Goal: Task Accomplishment & Management: Use online tool/utility

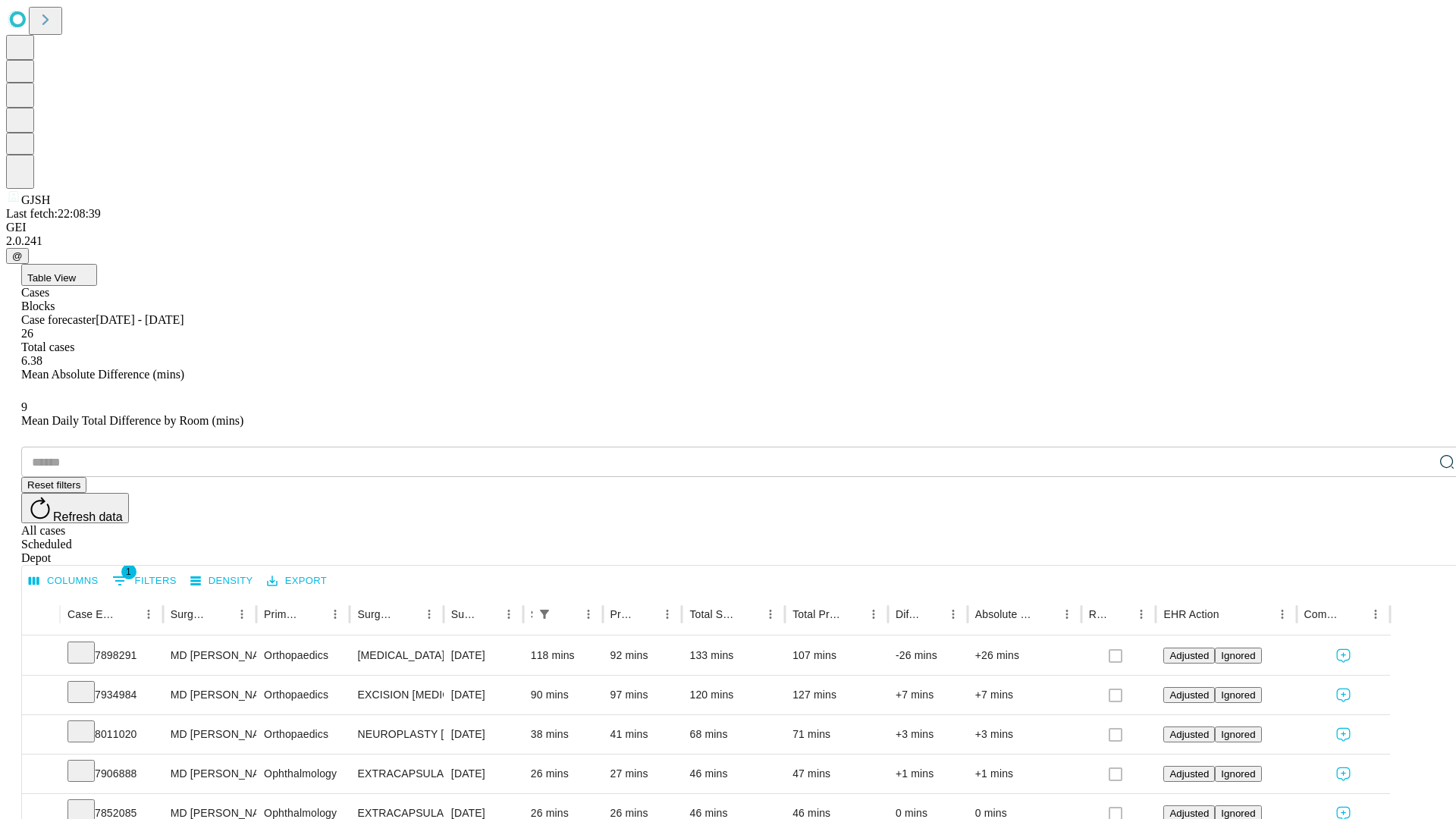
click at [76, 273] on span "Table View" at bounding box center [52, 279] width 49 height 12
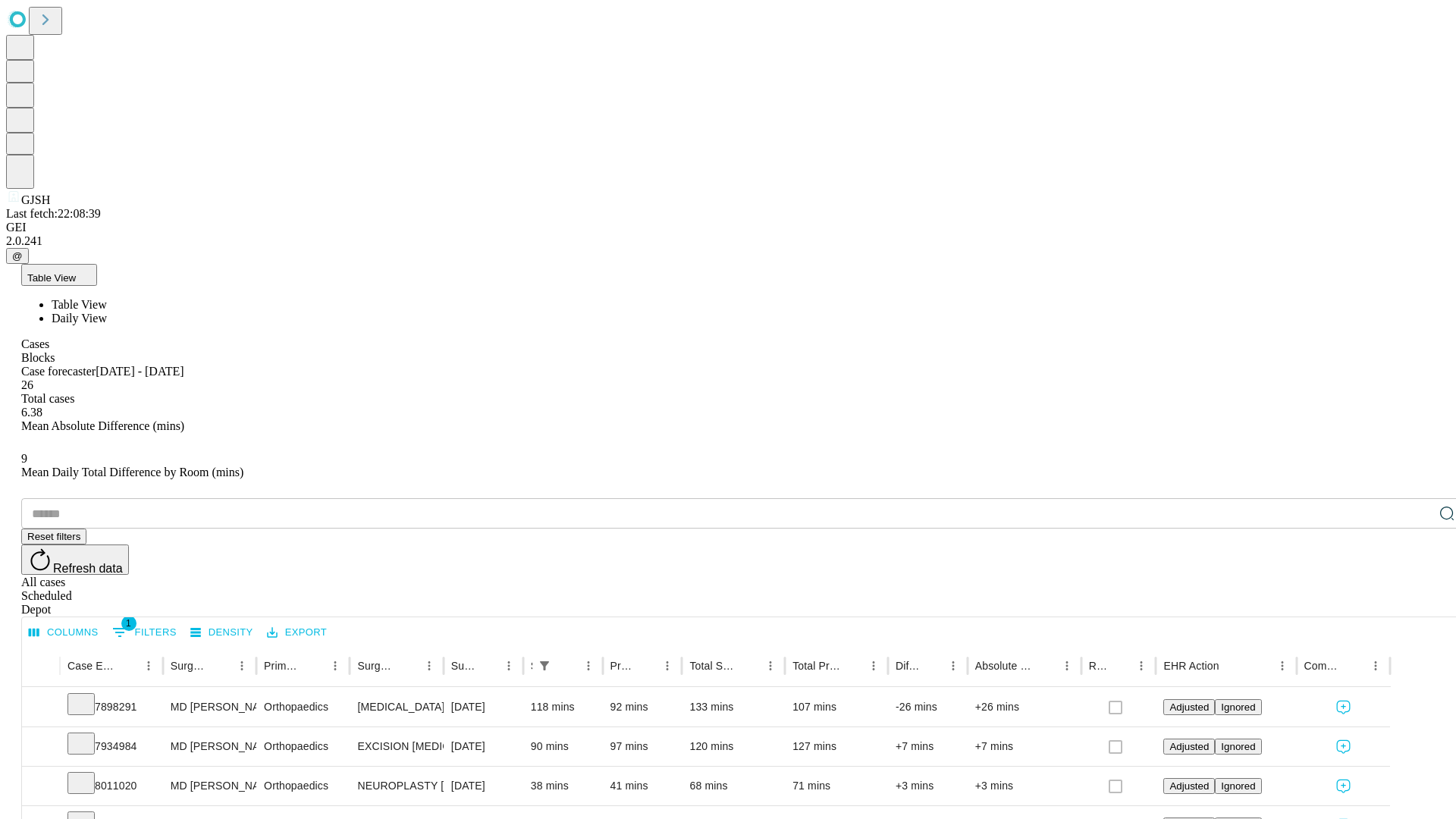
click at [107, 312] on span "Daily View" at bounding box center [79, 317] width 55 height 13
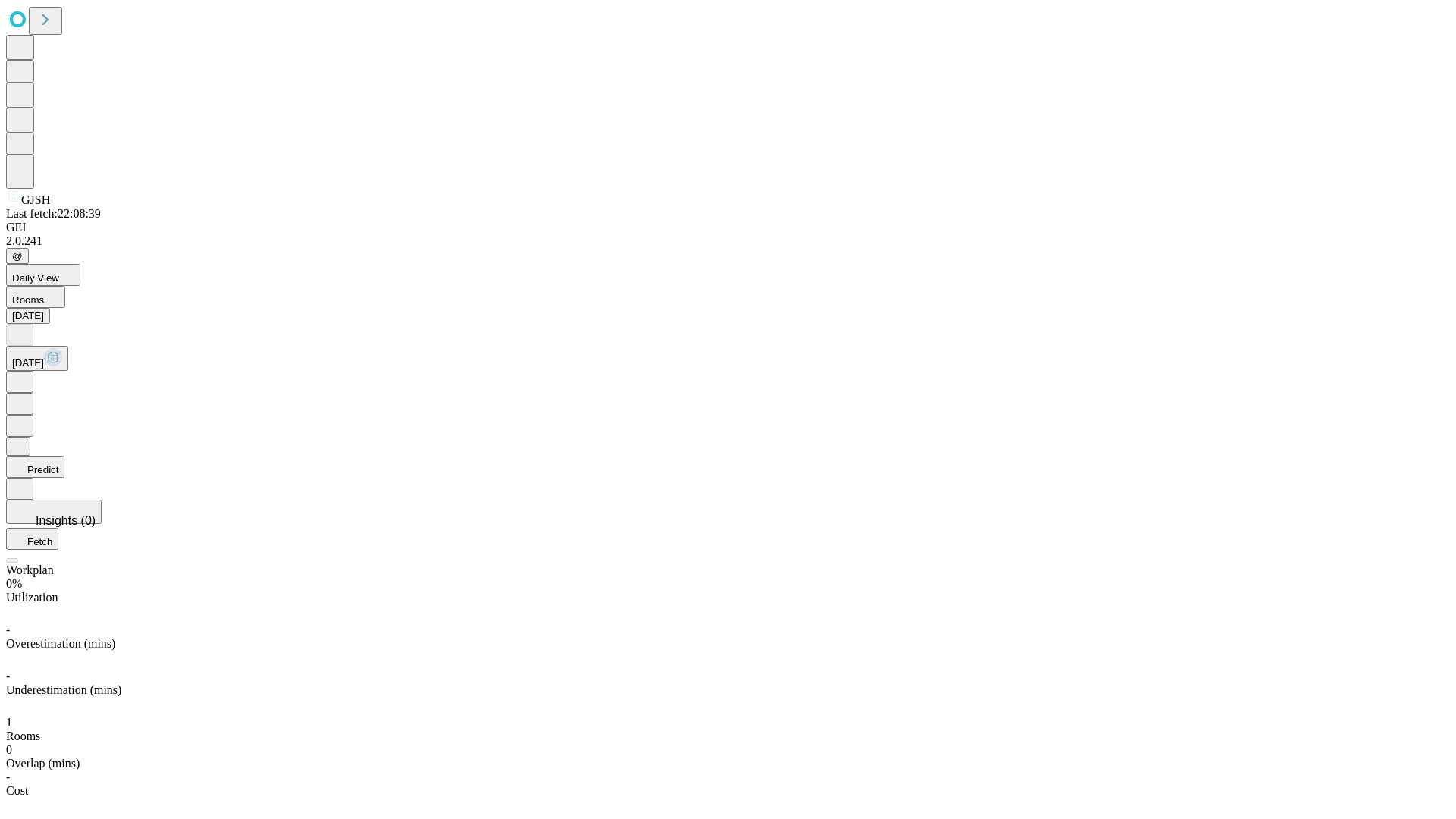
click at [64, 456] on button "Predict" at bounding box center [35, 466] width 58 height 22
